Goal: Navigation & Orientation: Find specific page/section

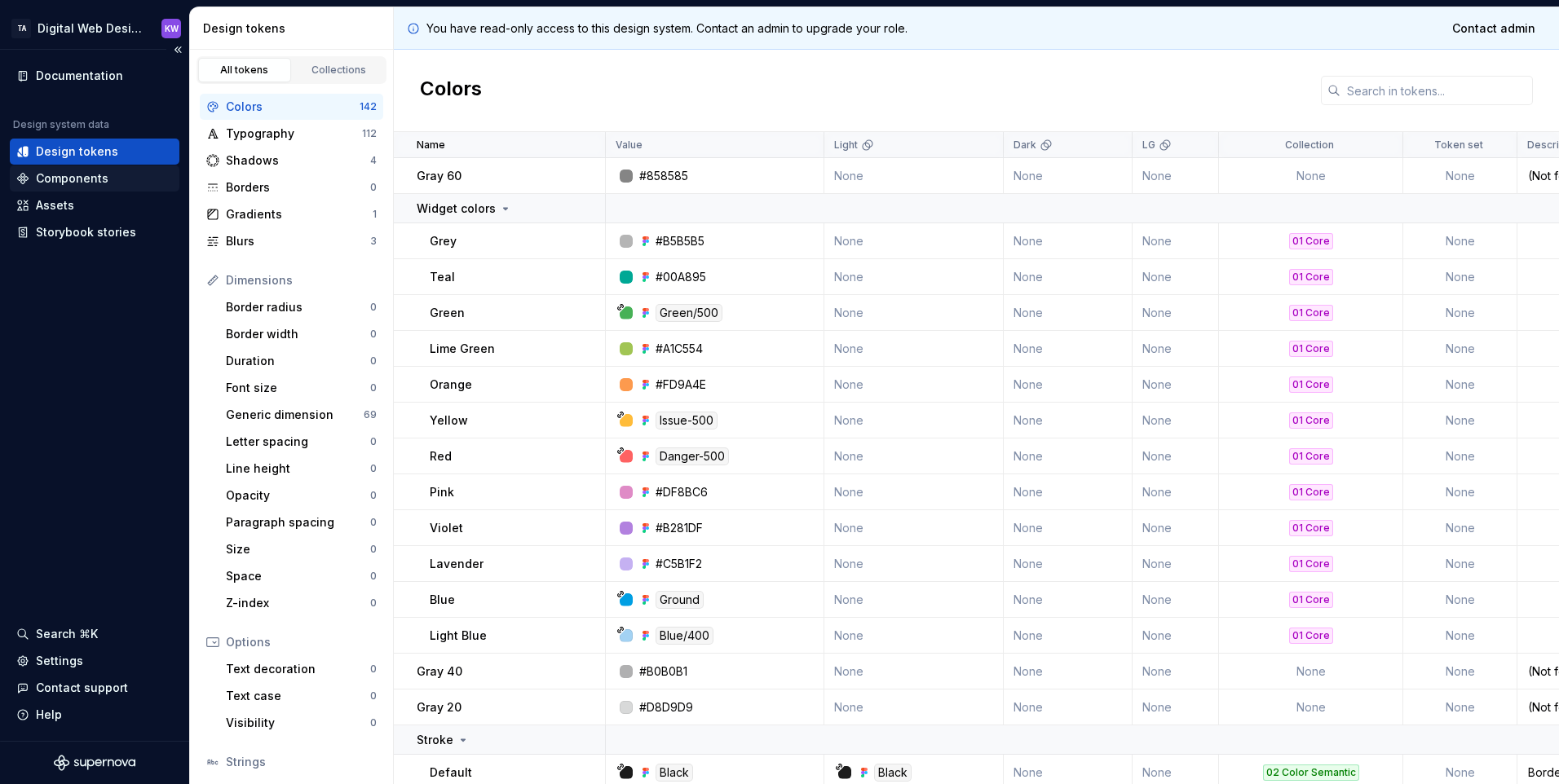
click at [40, 176] on div "Components" at bounding box center [72, 178] width 73 height 17
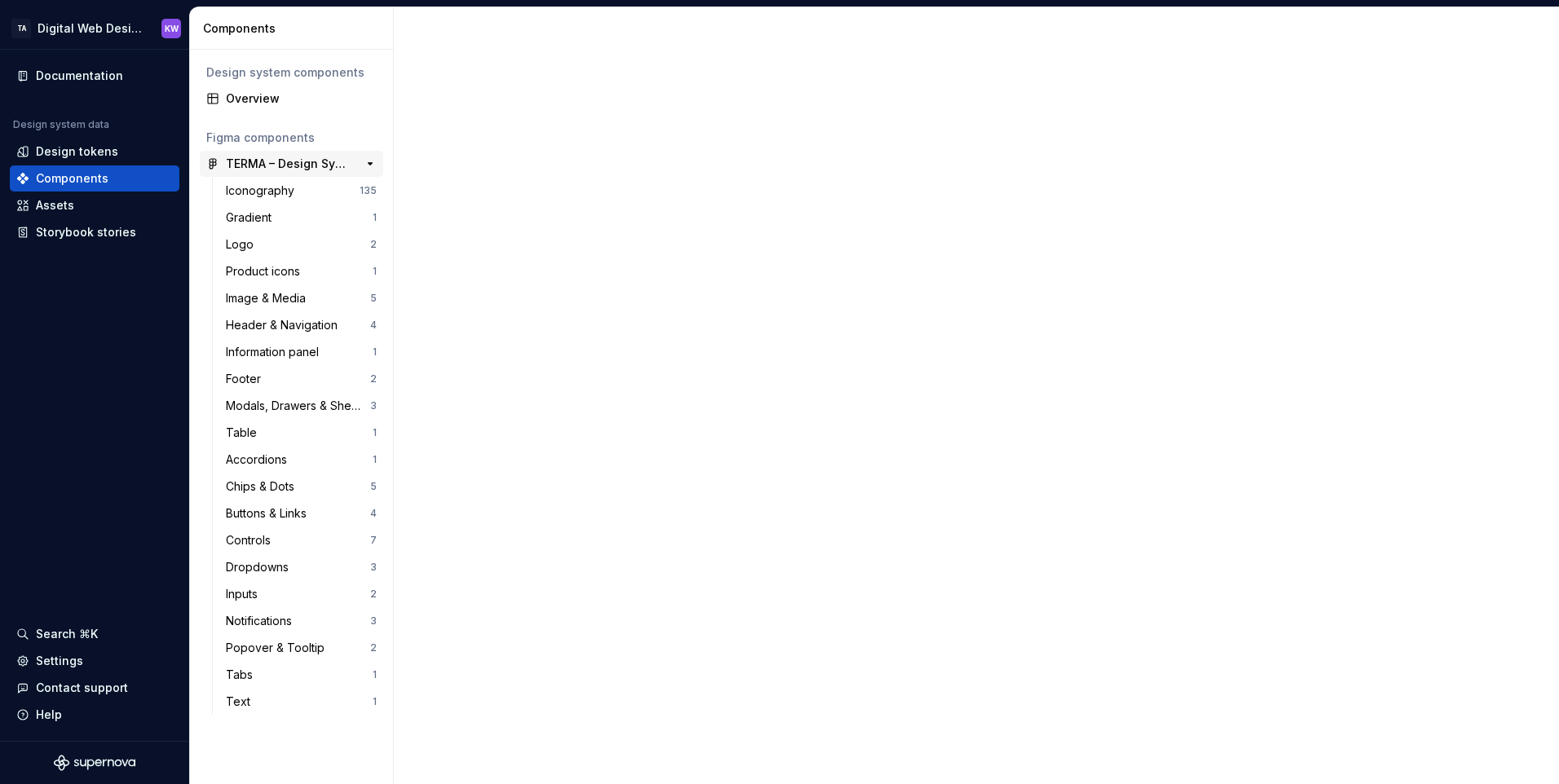
click at [288, 165] on div "TERMA – Design System" at bounding box center [287, 163] width 121 height 17
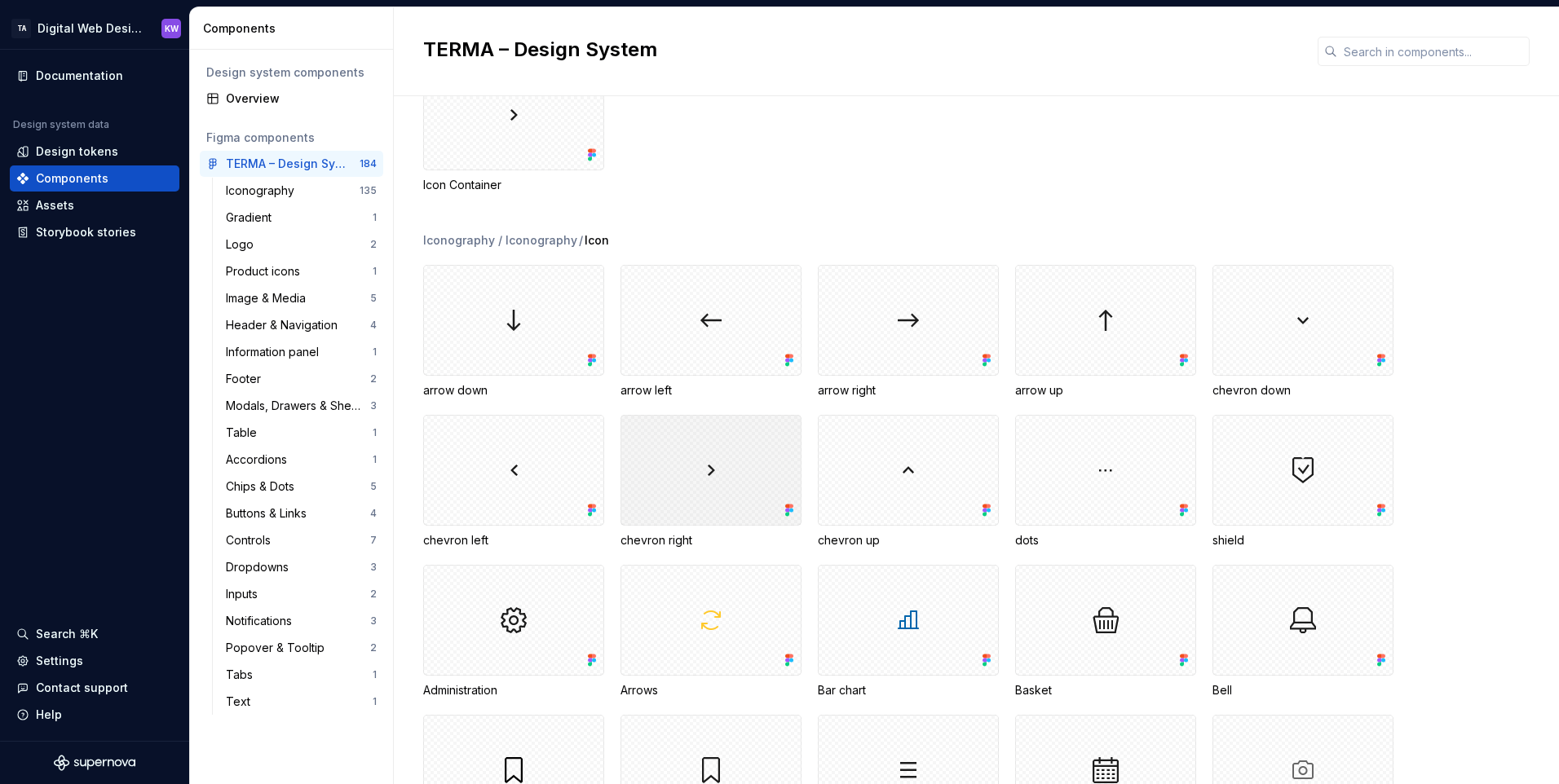
scroll to position [326, 0]
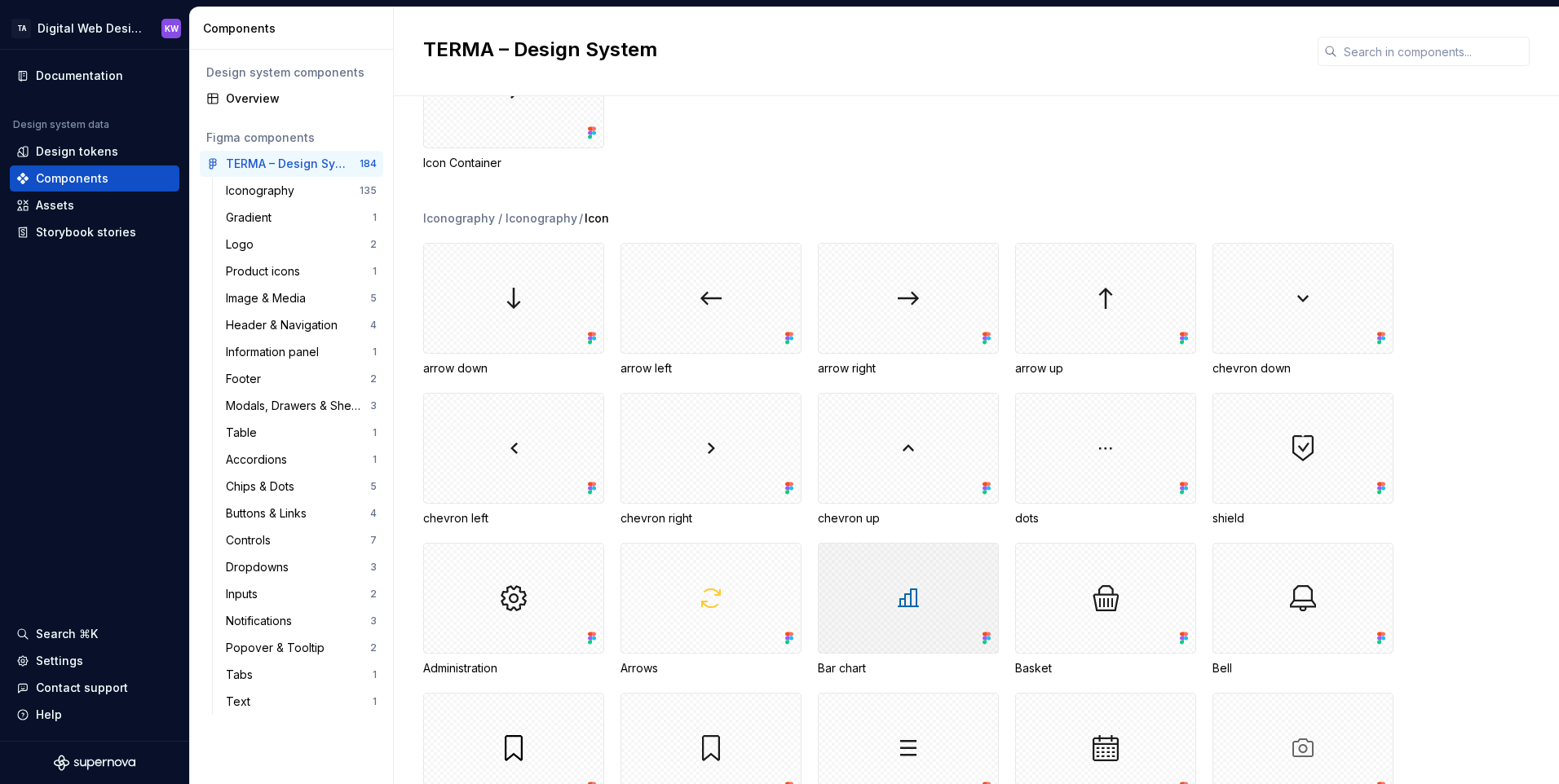
click at [898, 606] on div at bounding box center [908, 599] width 181 height 111
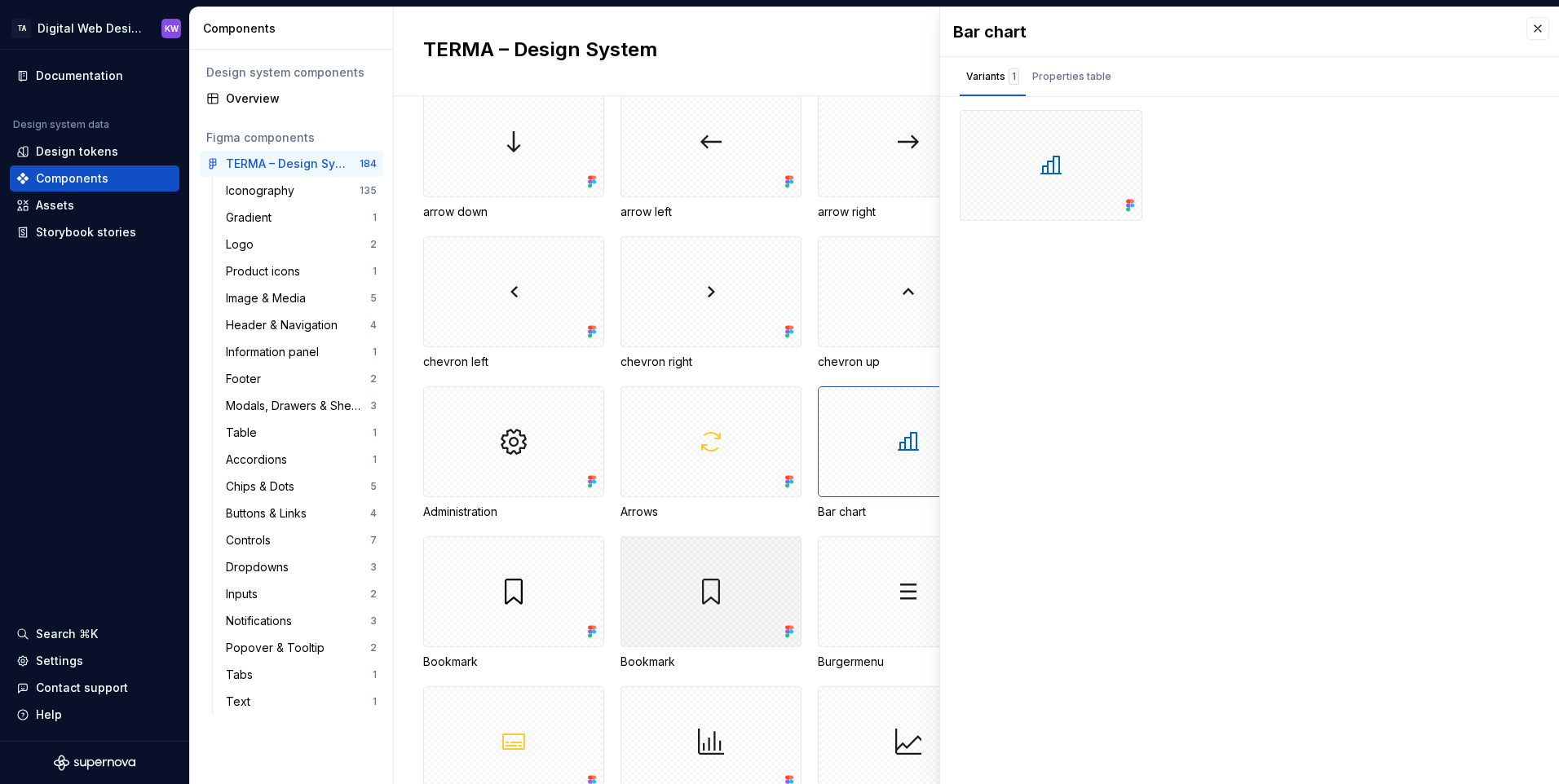
scroll to position [489, 0]
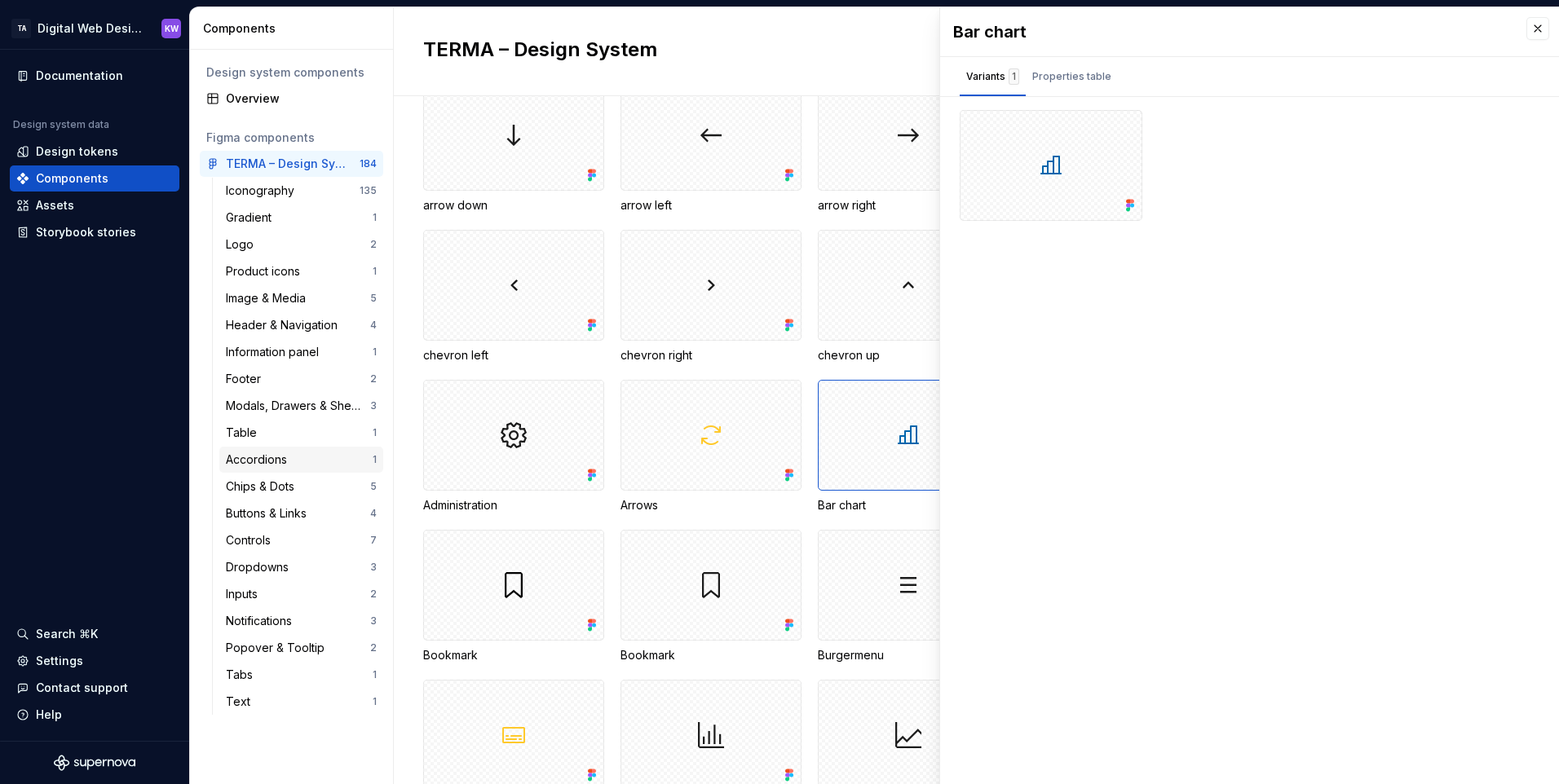
click at [266, 462] on div "Accordions" at bounding box center [259, 460] width 68 height 17
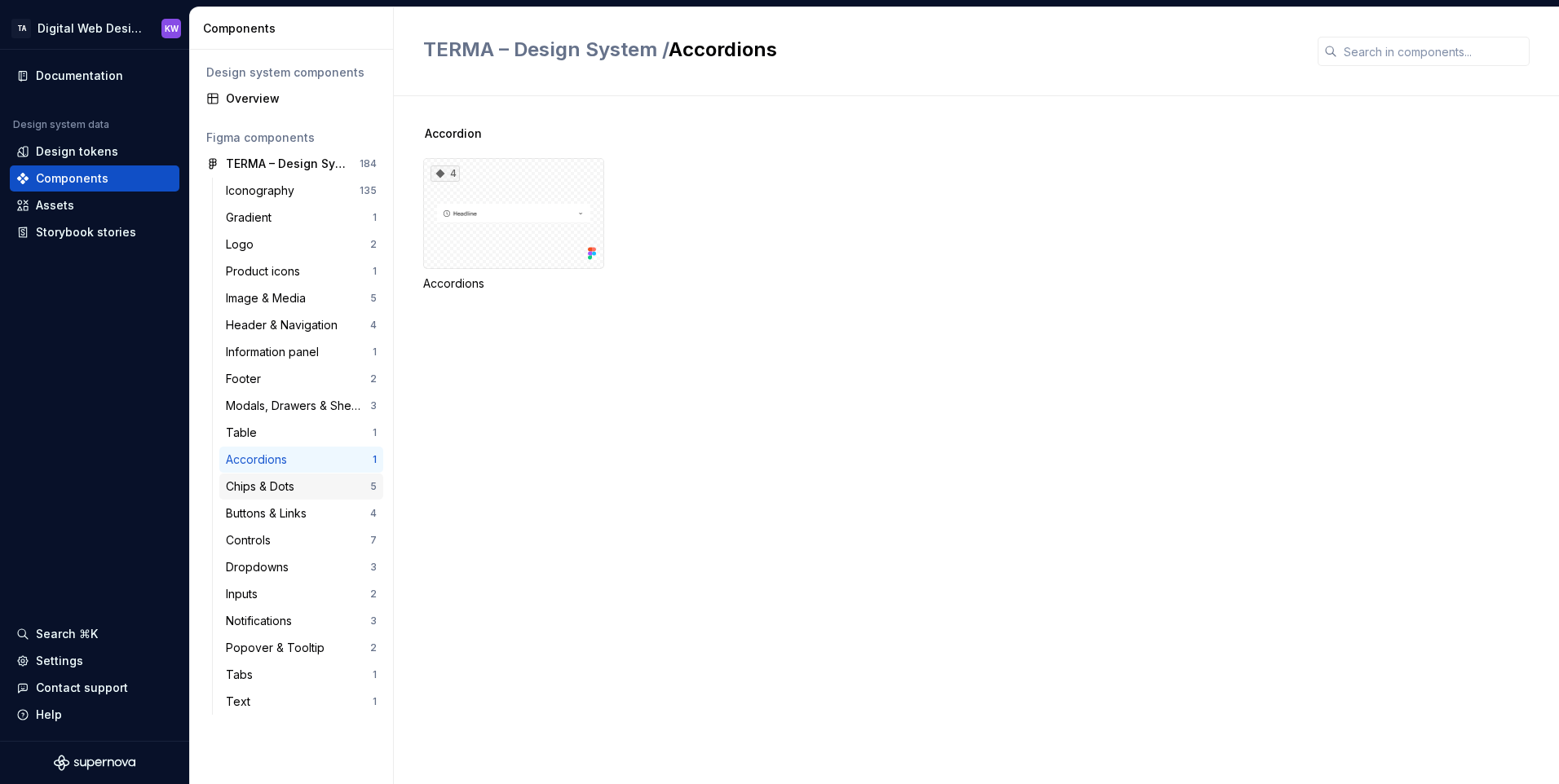
click at [266, 477] on div "Chips & Dots 5" at bounding box center [301, 487] width 164 height 26
